Goal: Task Accomplishment & Management: Use online tool/utility

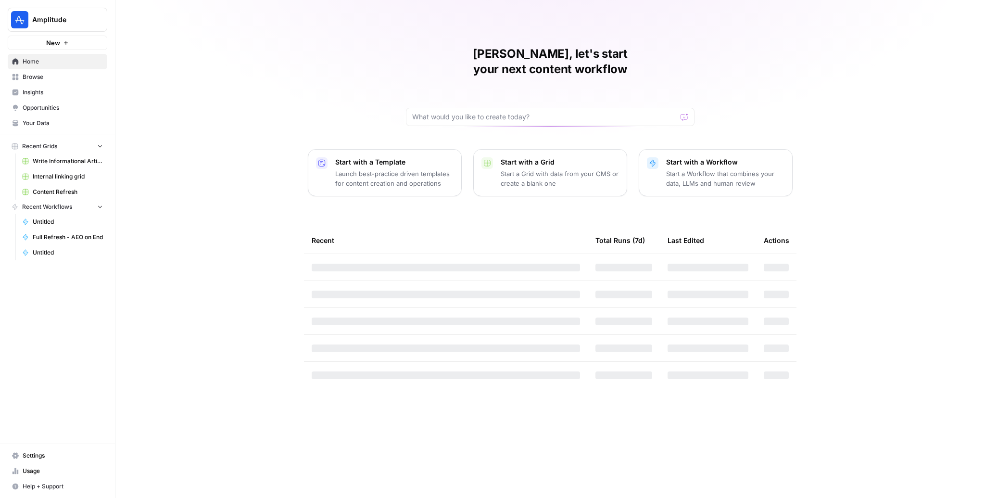
click at [59, 93] on span "Insights" at bounding box center [63, 92] width 80 height 9
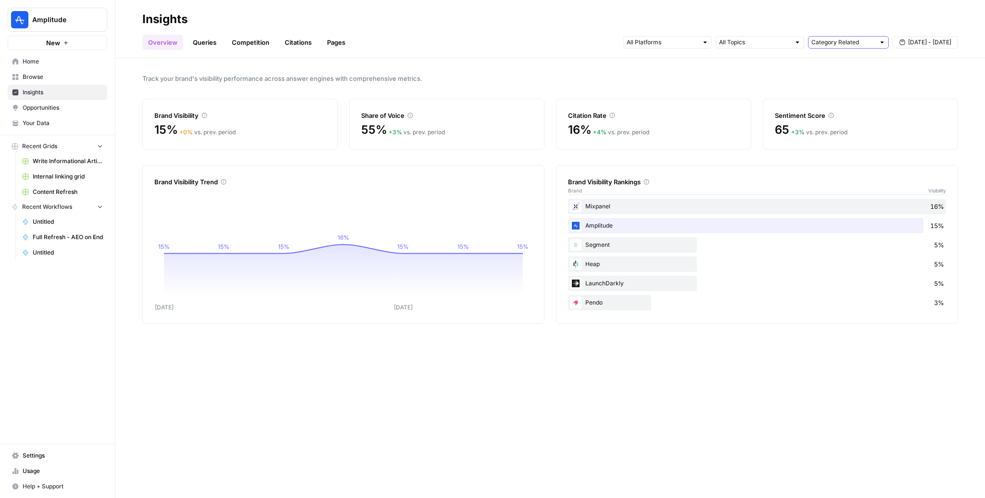
click at [845, 44] on input "text" at bounding box center [842, 43] width 63 height 10
type input "Category Related"
click at [497, 112] on div "Share of Voice" at bounding box center [446, 116] width 171 height 10
click at [688, 202] on div "Mixpanel 16%" at bounding box center [757, 206] width 378 height 15
click at [938, 211] on div "Mixpanel 16%" at bounding box center [757, 206] width 378 height 15
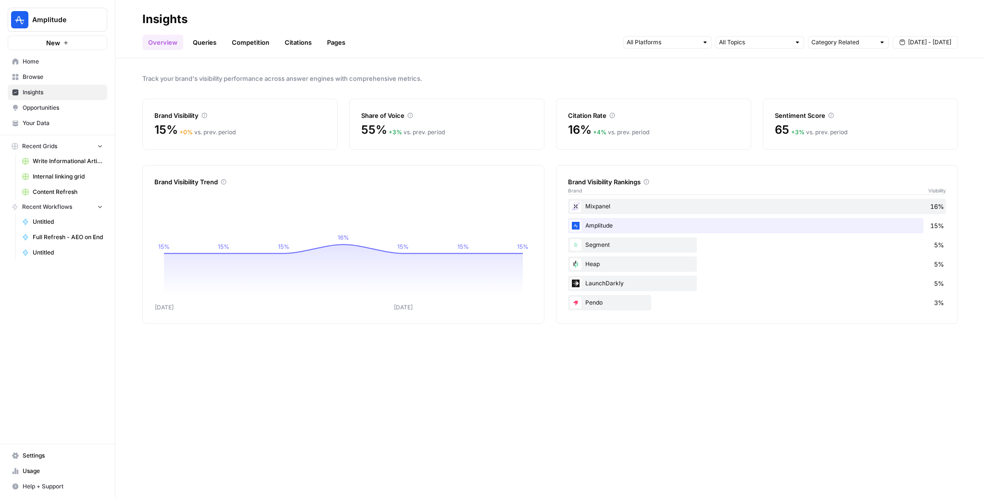
click at [938, 208] on span "16%" at bounding box center [937, 206] width 14 height 10
click at [294, 41] on link "Citations" at bounding box center [298, 42] width 38 height 15
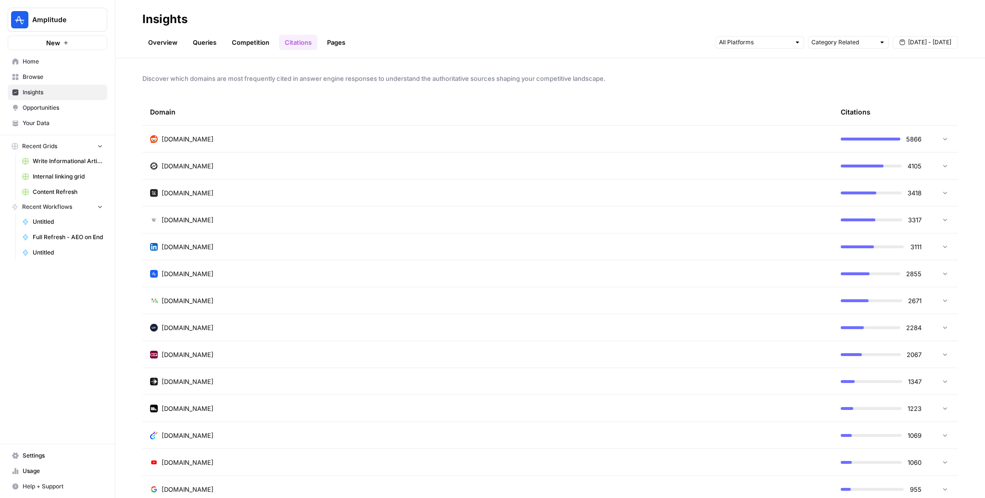
click at [326, 275] on div "[DOMAIN_NAME]" at bounding box center [487, 274] width 675 height 10
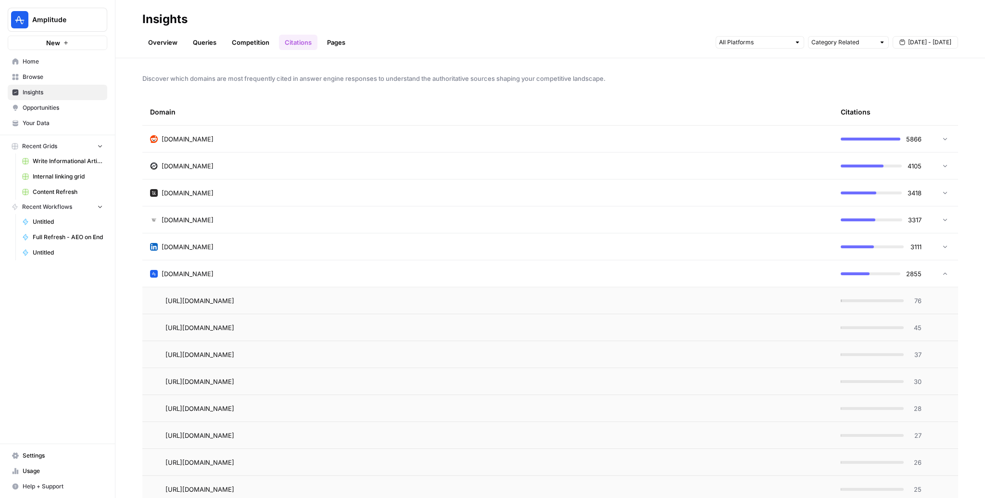
click at [915, 302] on span "76" at bounding box center [915, 301] width 12 height 10
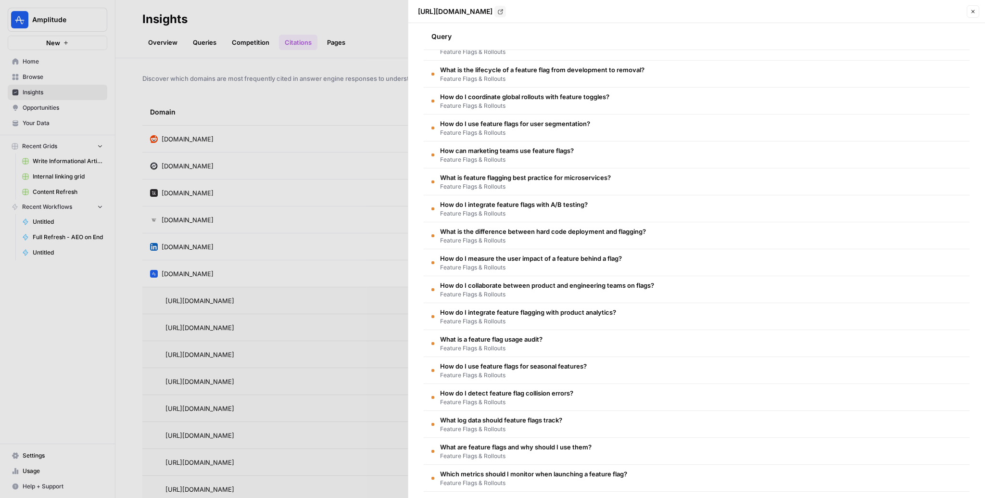
scroll to position [534, 0]
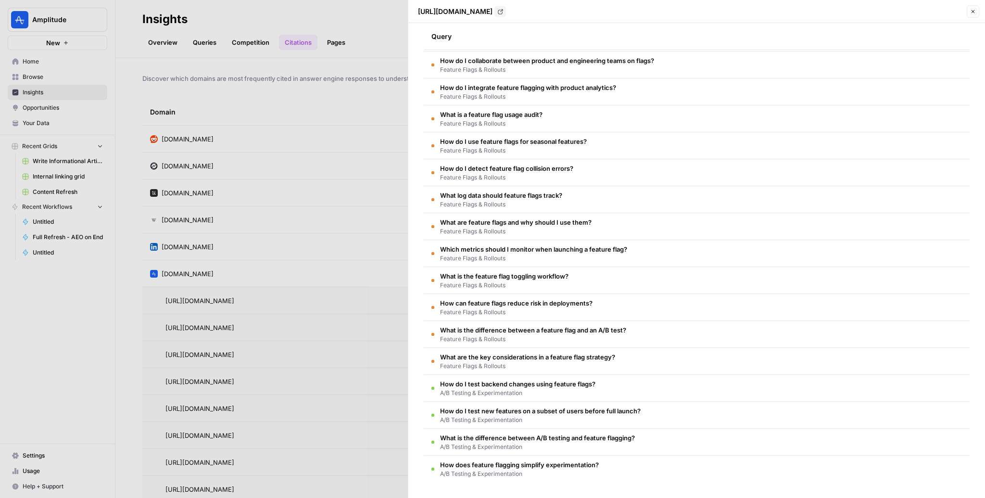
click at [601, 438] on span "What is the difference between A/B testing and feature flagging?" at bounding box center [537, 438] width 195 height 10
click at [353, 208] on div at bounding box center [492, 249] width 985 height 498
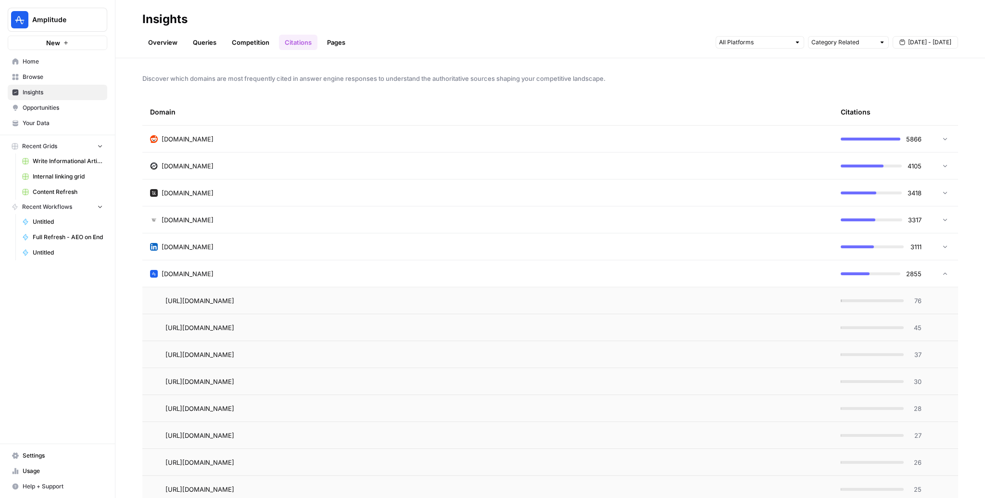
click at [852, 303] on div "76" at bounding box center [881, 301] width 81 height 10
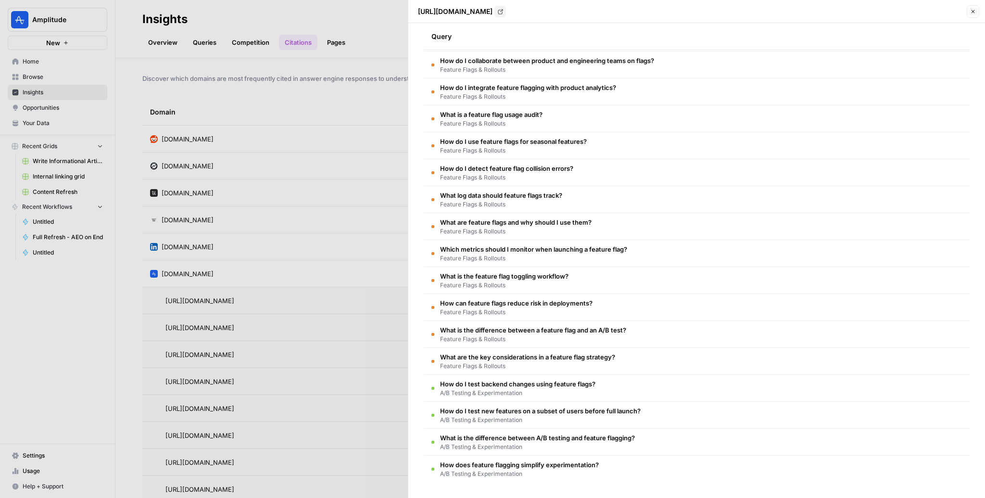
click at [341, 144] on div at bounding box center [492, 249] width 985 height 498
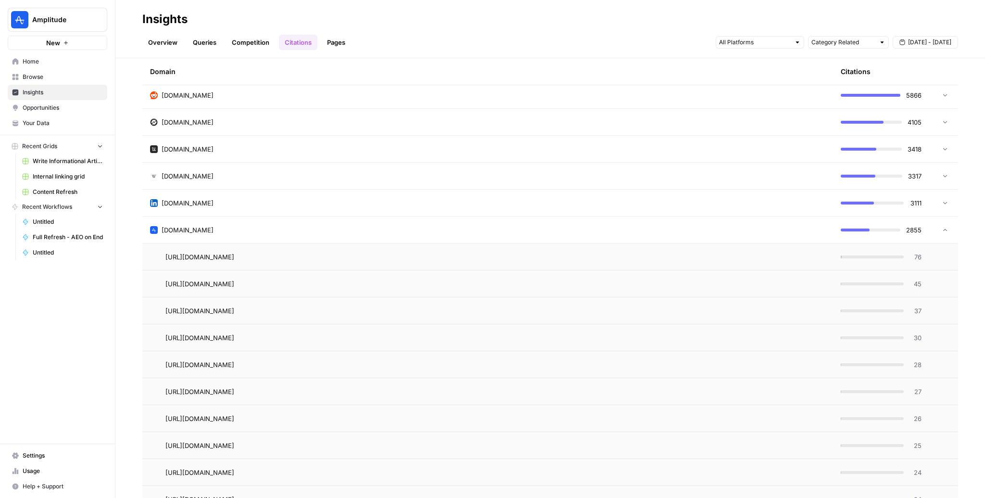
scroll to position [0, 0]
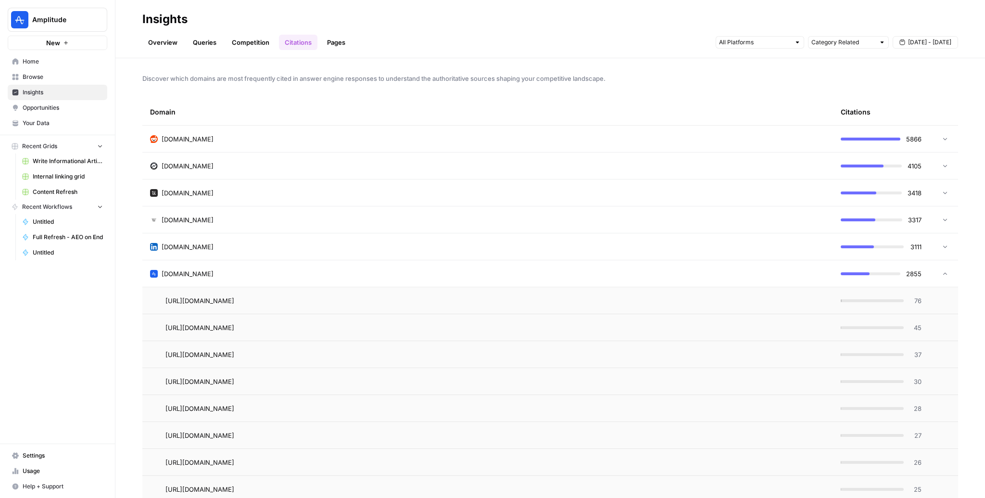
click at [209, 37] on link "Queries" at bounding box center [204, 42] width 35 height 15
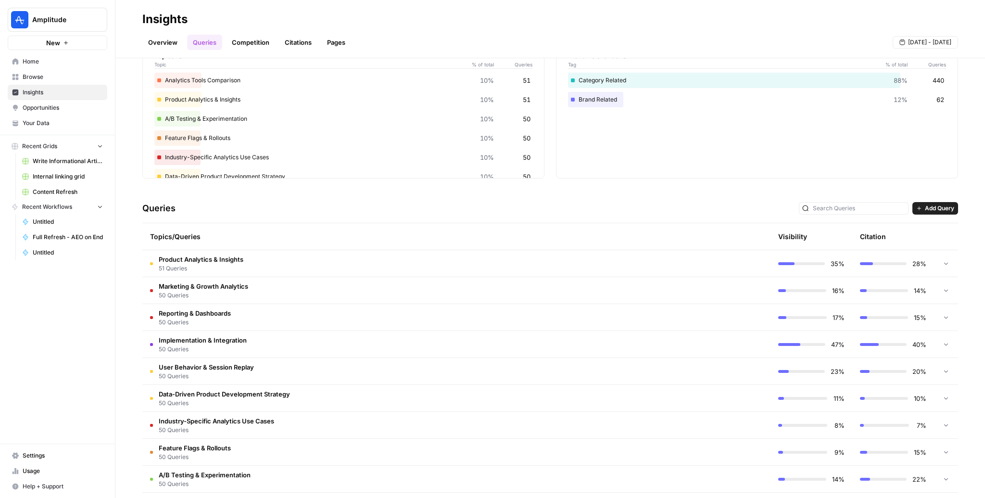
scroll to position [96, 0]
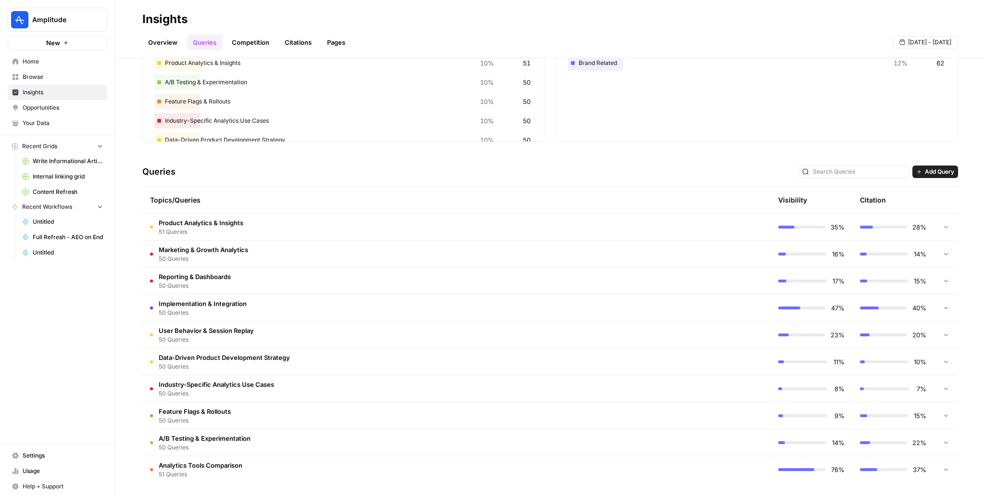
click at [932, 169] on span "Add Query" at bounding box center [939, 171] width 29 height 9
click at [933, 171] on span "Add Query" at bounding box center [939, 171] width 29 height 9
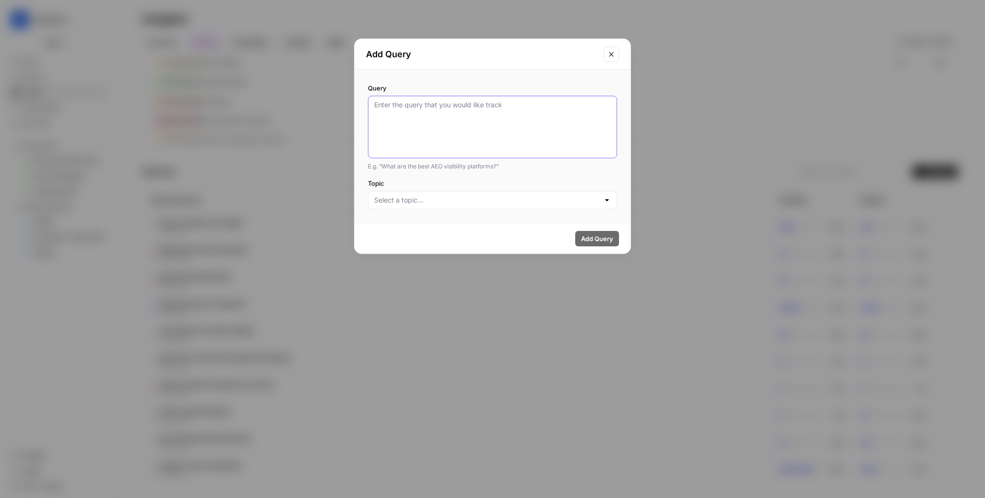
click at [437, 127] on textarea "Query" at bounding box center [492, 127] width 237 height 54
type textarea "best product analytics tool that also has session replay"
click at [422, 196] on input "Topic" at bounding box center [486, 200] width 225 height 10
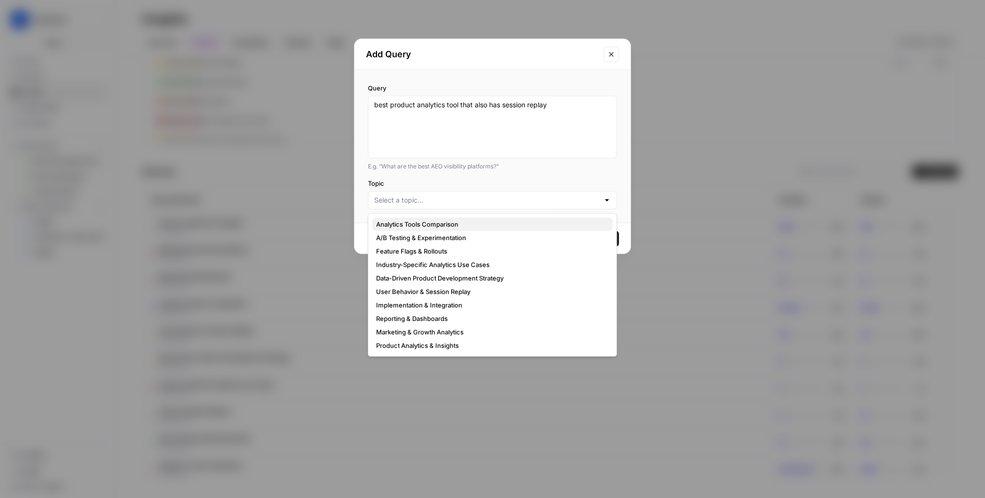
click at [415, 223] on span "Analytics Tools Comparison" at bounding box center [490, 224] width 229 height 10
type input "Analytics Tools Comparison"
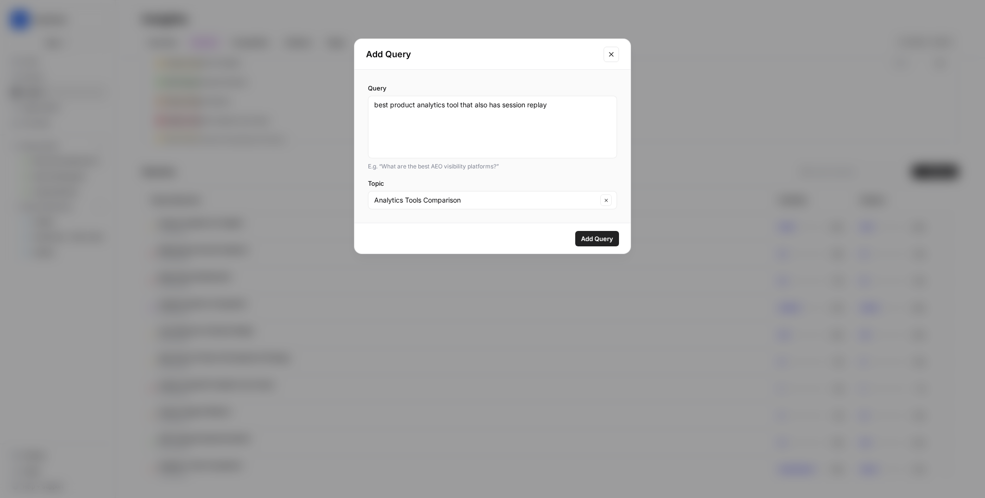
click at [597, 238] on span "Add Query" at bounding box center [597, 239] width 32 height 10
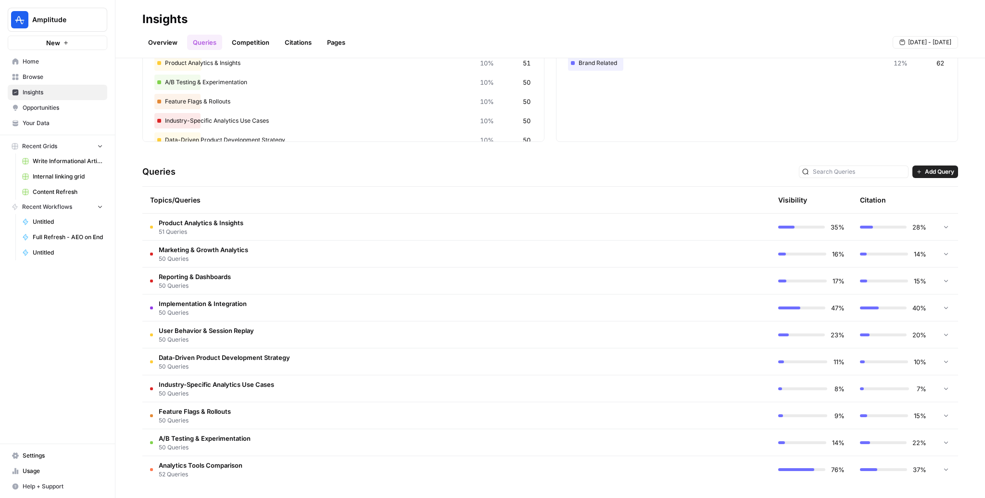
click at [921, 167] on button "Add Query" at bounding box center [935, 171] width 46 height 13
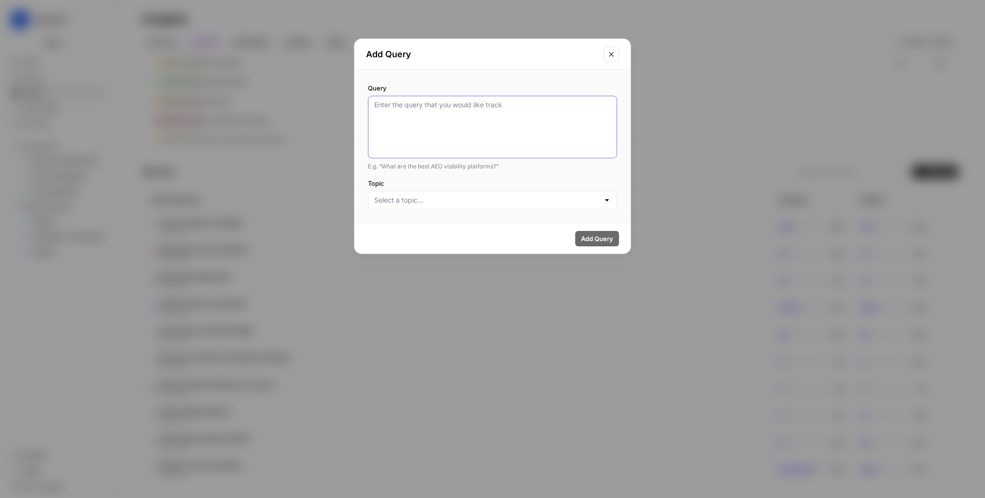
click at [587, 143] on textarea "Query" at bounding box center [492, 127] width 237 height 54
type textarea "best product analytics too"
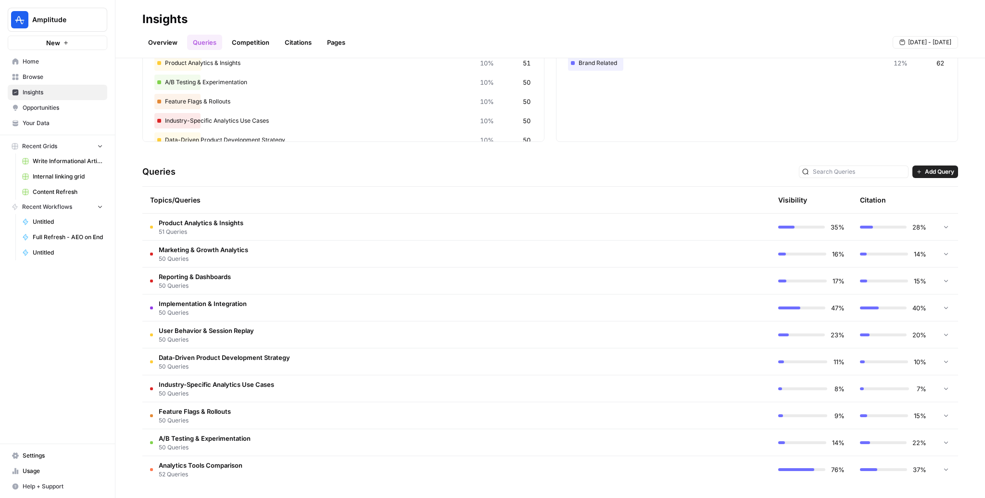
click at [944, 174] on span "Add Query" at bounding box center [939, 171] width 29 height 9
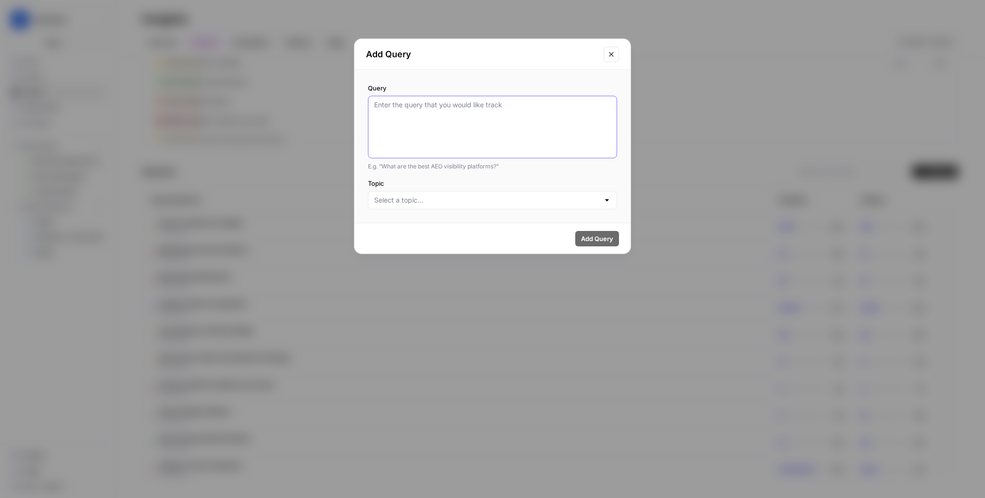
click at [522, 125] on textarea "Query" at bounding box center [492, 127] width 237 height 54
type textarea "best product analytics tools that have ab testing"
click at [435, 201] on input "Topic" at bounding box center [486, 200] width 225 height 10
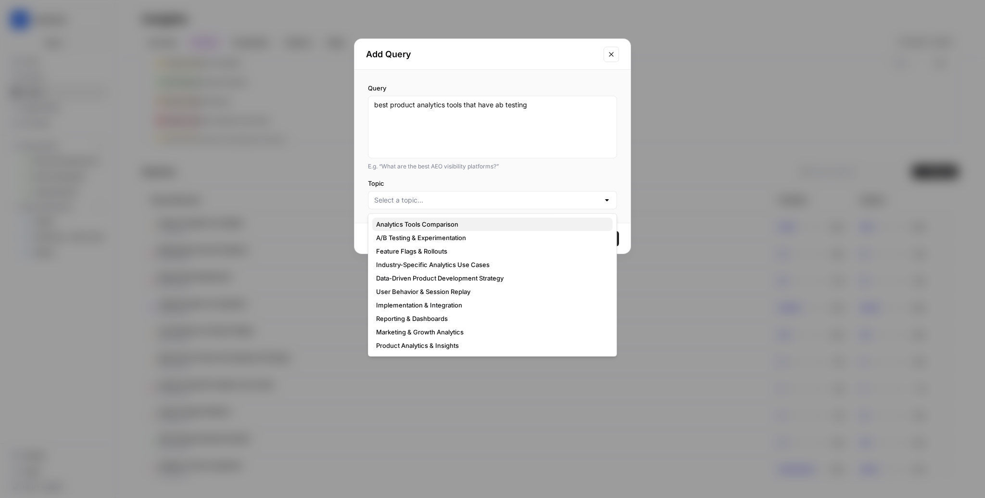
click at [433, 224] on span "Analytics Tools Comparison" at bounding box center [490, 224] width 229 height 10
type input "Analytics Tools Comparison"
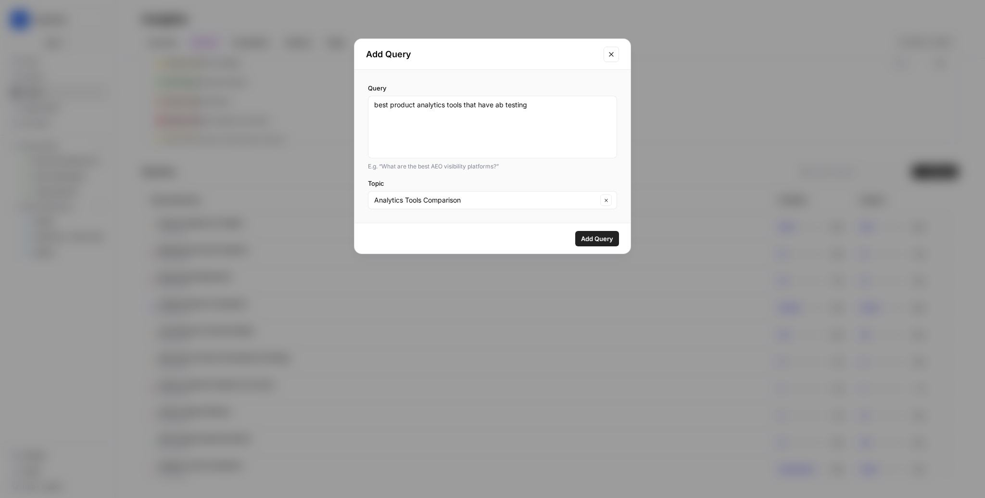
click at [597, 239] on span "Add Query" at bounding box center [597, 239] width 32 height 10
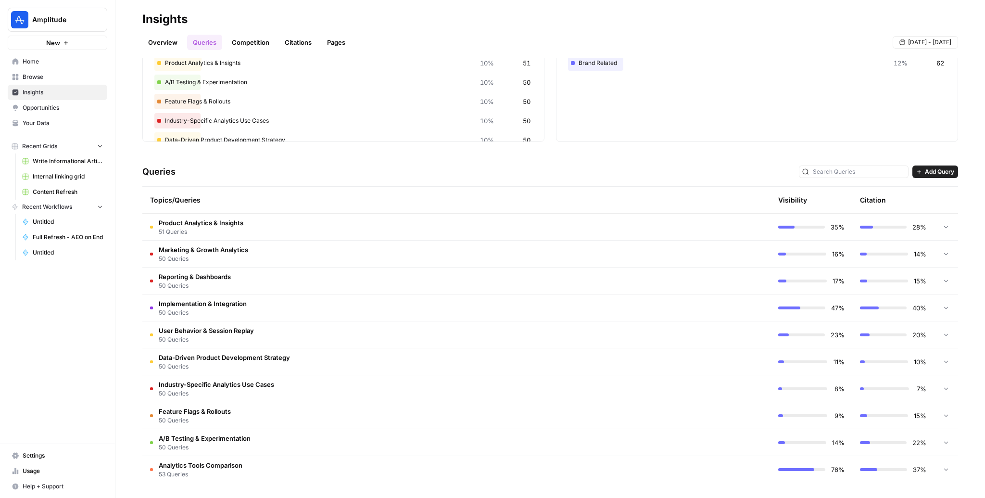
click at [570, 464] on td "Analytics Tools Comparison 53 Queries" at bounding box center [415, 469] width 546 height 27
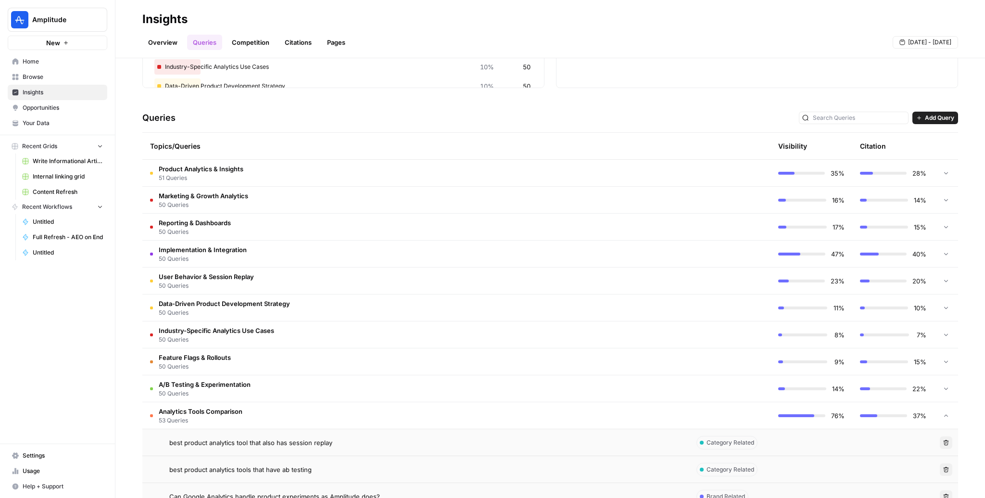
scroll to position [250, 0]
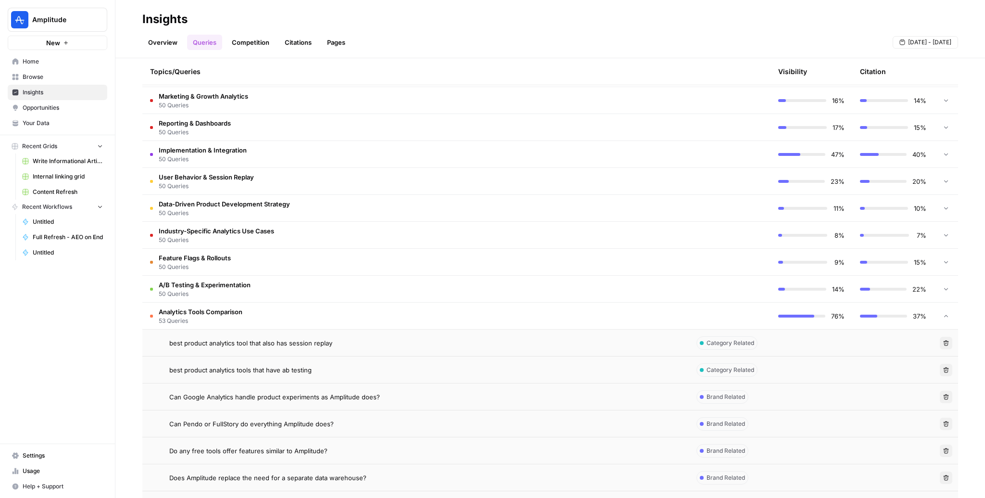
click at [646, 338] on div "best product analytics tool that also has session replay" at bounding box center [425, 343] width 512 height 10
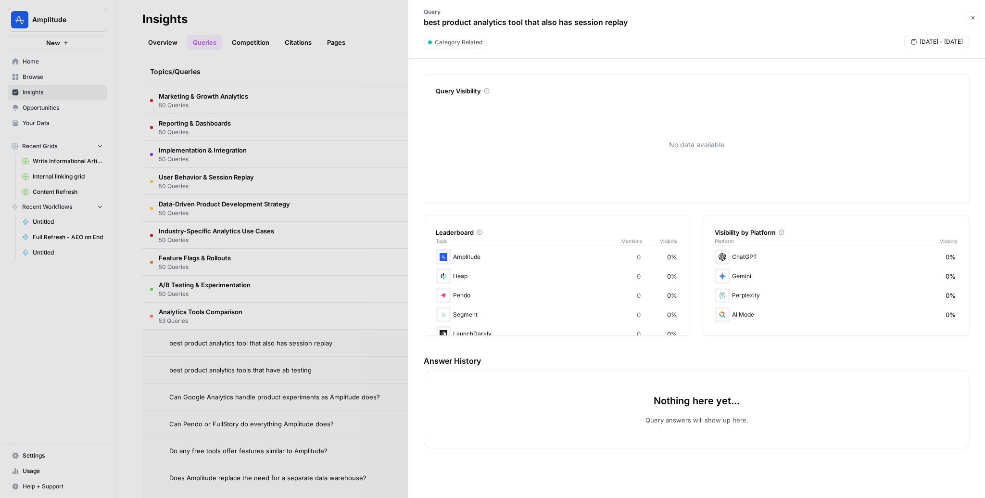
click at [289, 254] on div at bounding box center [492, 249] width 985 height 498
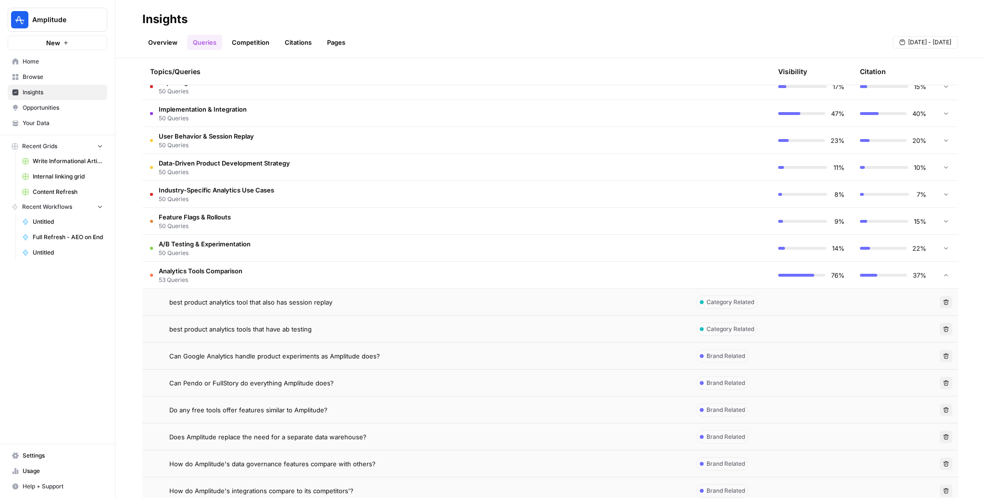
scroll to position [290, 0]
